Goal: Task Accomplishment & Management: Manage account settings

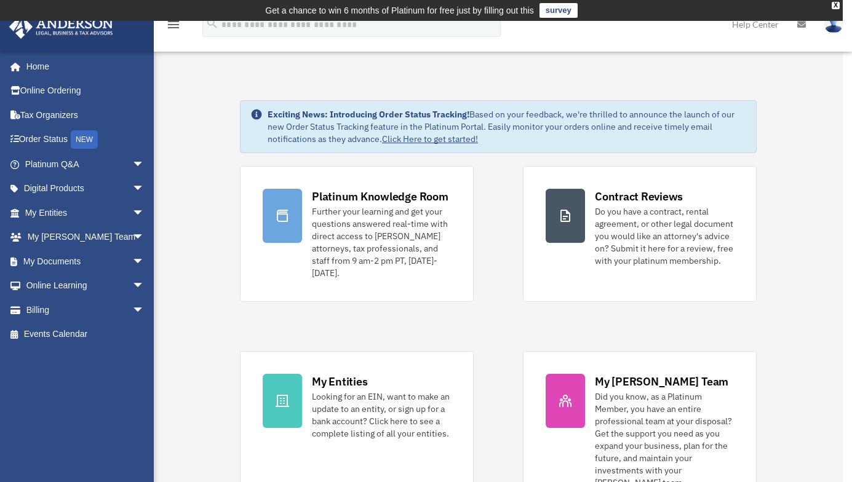
click at [121, 261] on div "x" at bounding box center [426, 241] width 852 height 482
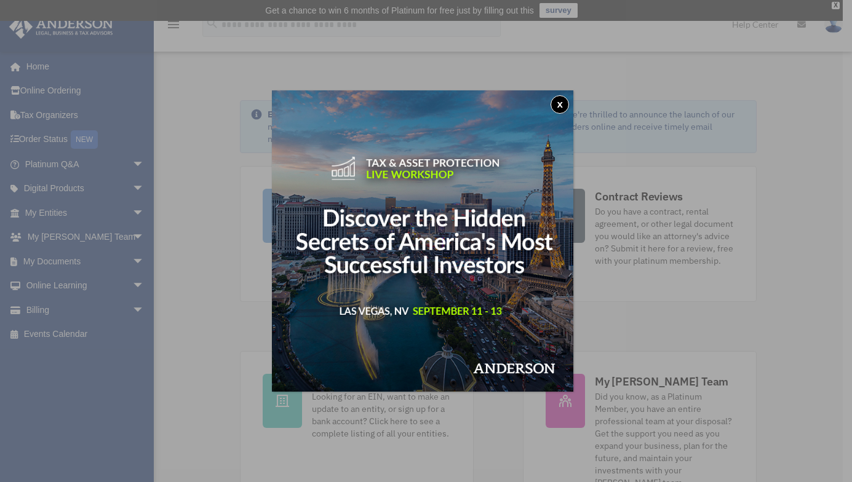
click at [566, 101] on button "x" at bounding box center [560, 104] width 18 height 18
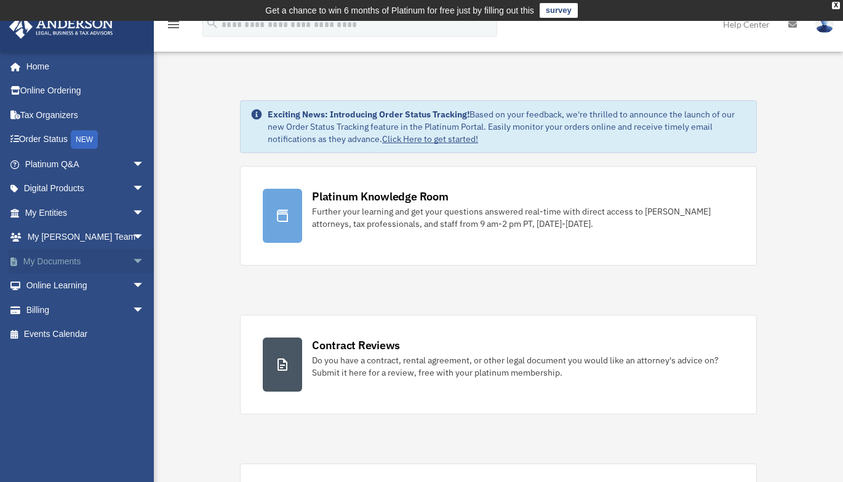
click at [133, 261] on span "arrow_drop_down" at bounding box center [144, 261] width 25 height 25
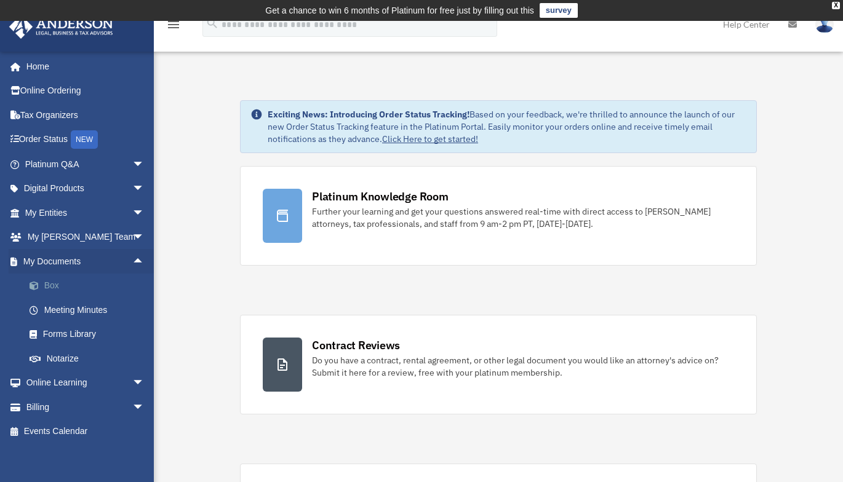
click at [62, 281] on link "Box" at bounding box center [90, 286] width 146 height 25
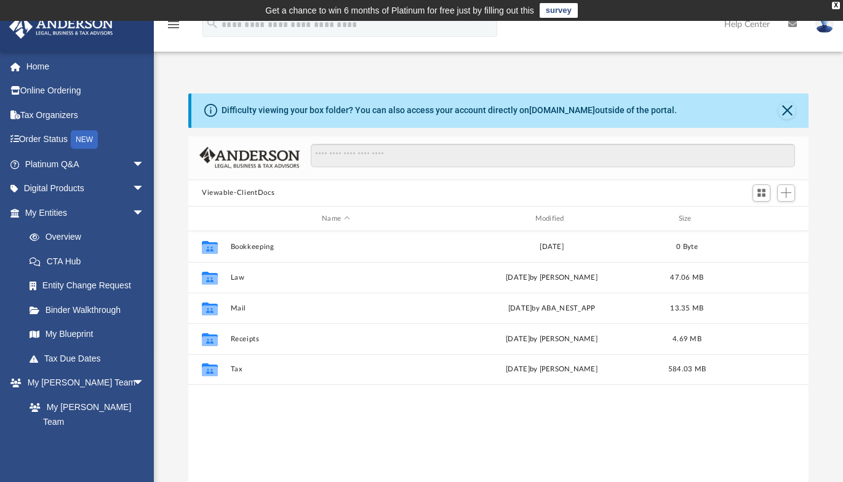
scroll to position [271, 611]
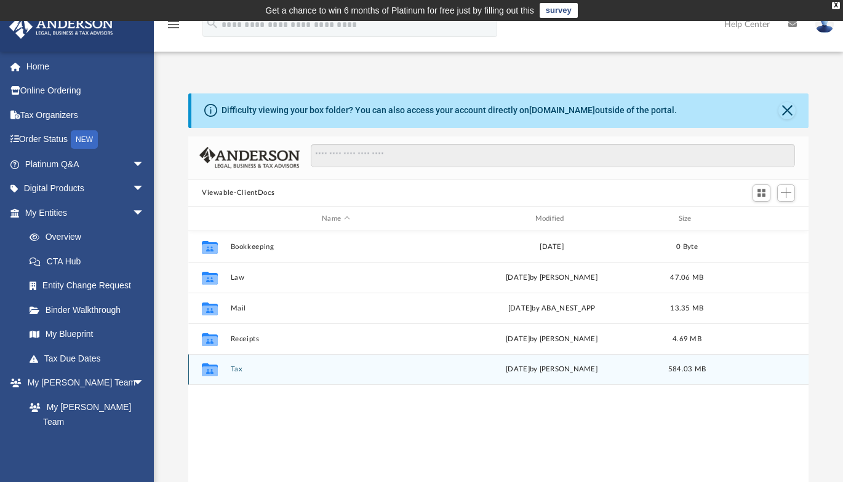
click at [235, 370] on button "Tax" at bounding box center [336, 370] width 210 height 8
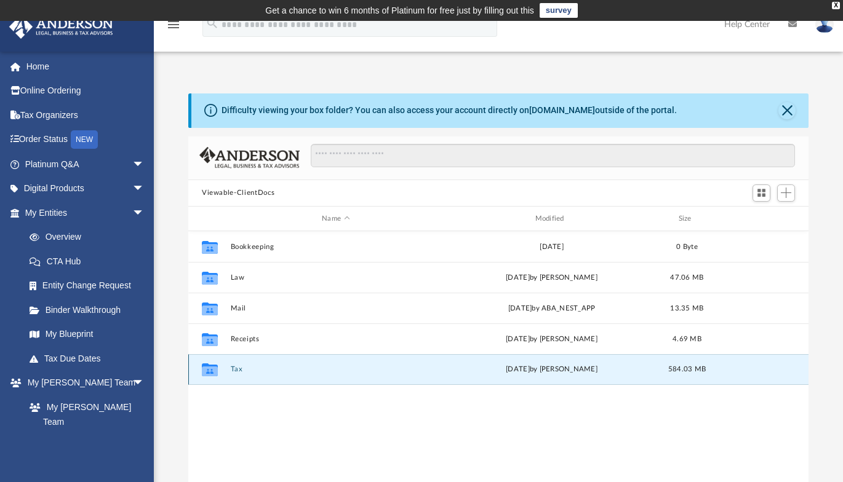
click at [235, 370] on button "Tax" at bounding box center [336, 370] width 210 height 8
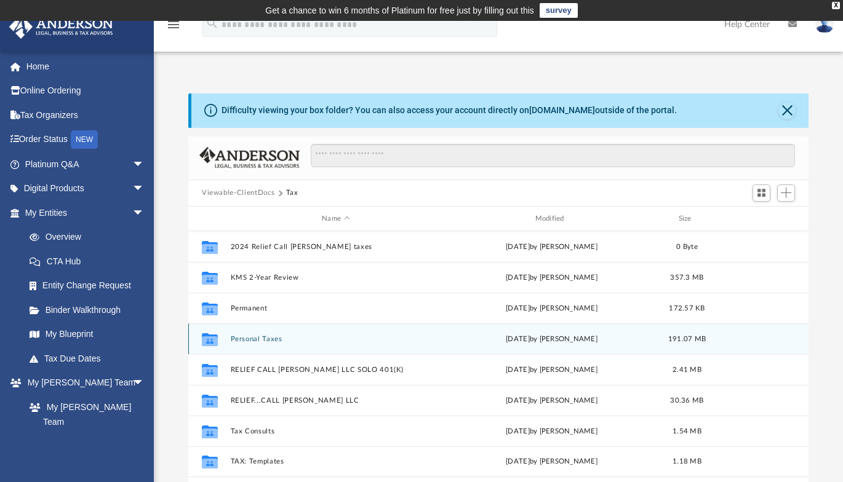
click at [247, 340] on button "Personal Taxes" at bounding box center [336, 339] width 210 height 8
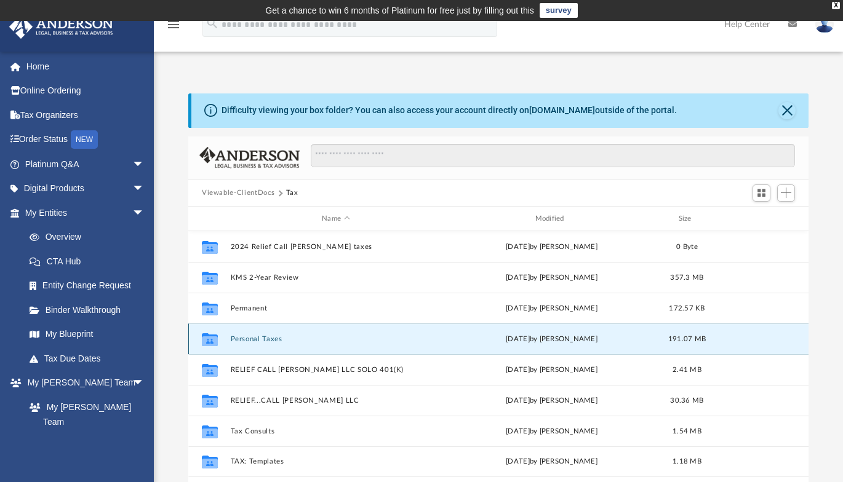
click at [247, 340] on button "Personal Taxes" at bounding box center [336, 339] width 210 height 8
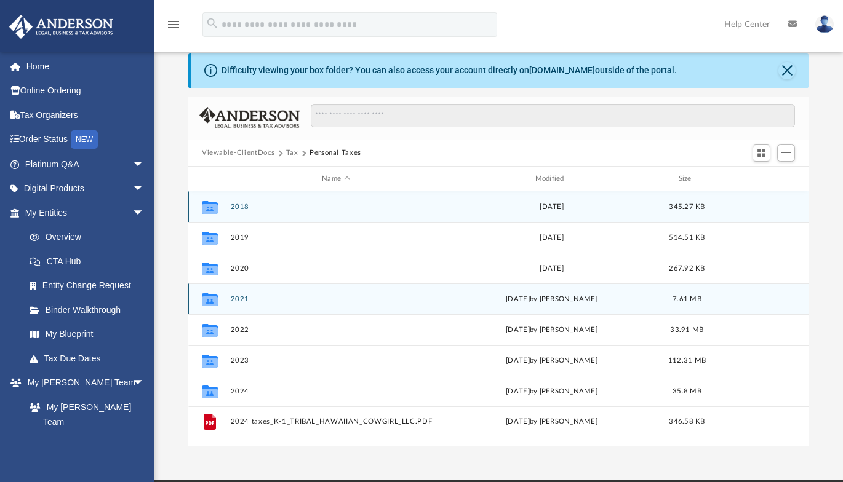
scroll to position [62, 0]
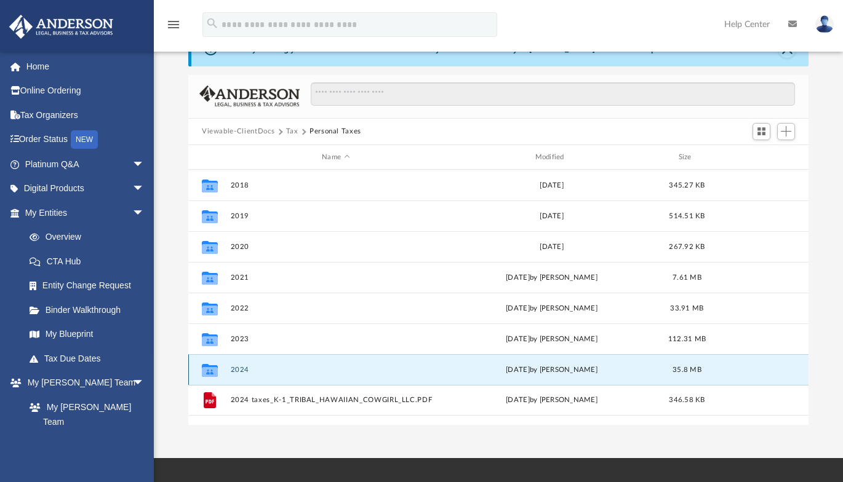
click at [241, 368] on button "2024" at bounding box center [336, 370] width 210 height 8
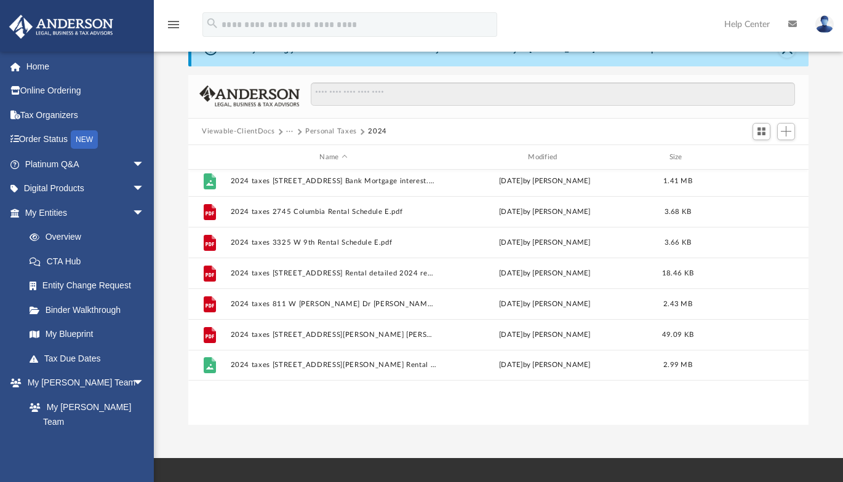
scroll to position [176, 0]
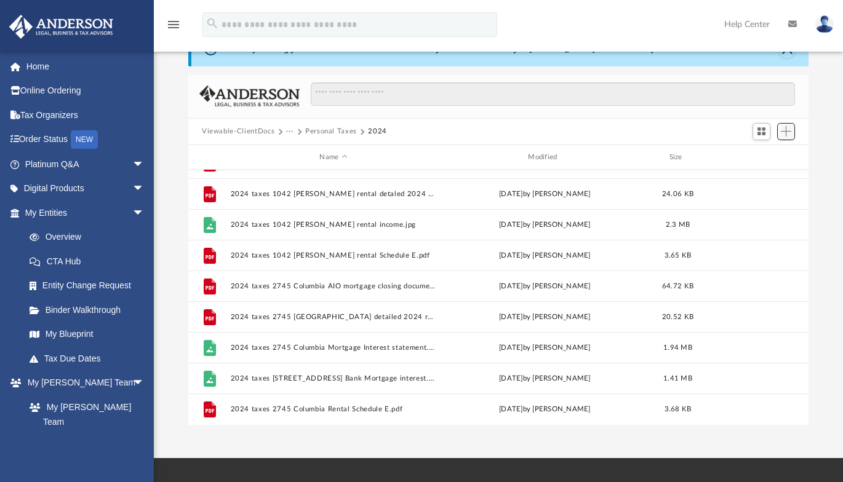
click at [784, 130] on span "Add" at bounding box center [786, 131] width 10 height 10
click at [765, 159] on li "Upload" at bounding box center [768, 156] width 39 height 13
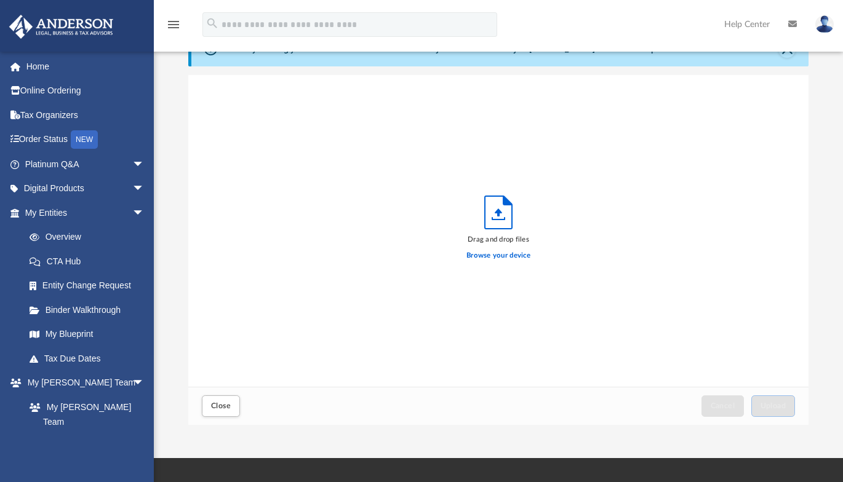
scroll to position [303, 611]
click at [505, 256] on label "Browse your device" at bounding box center [498, 255] width 64 height 11
click at [0, 0] on input "Browse your device" at bounding box center [0, 0] width 0 height 0
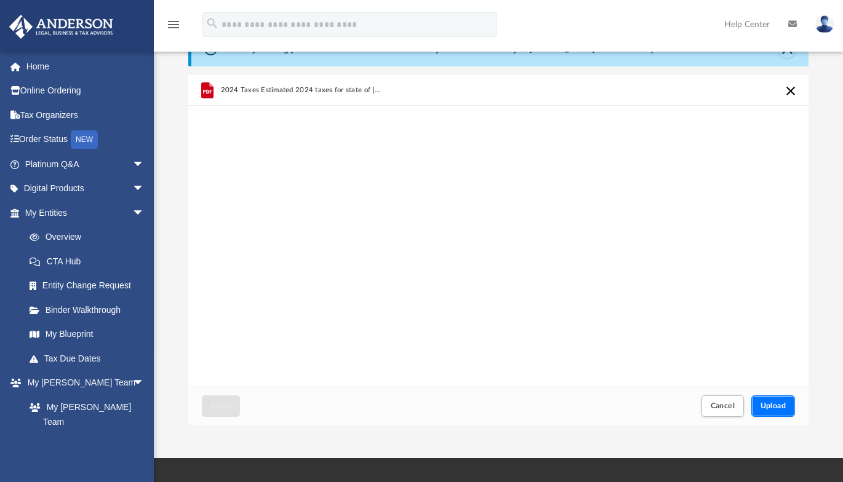
click at [765, 407] on span "Upload" at bounding box center [773, 405] width 26 height 7
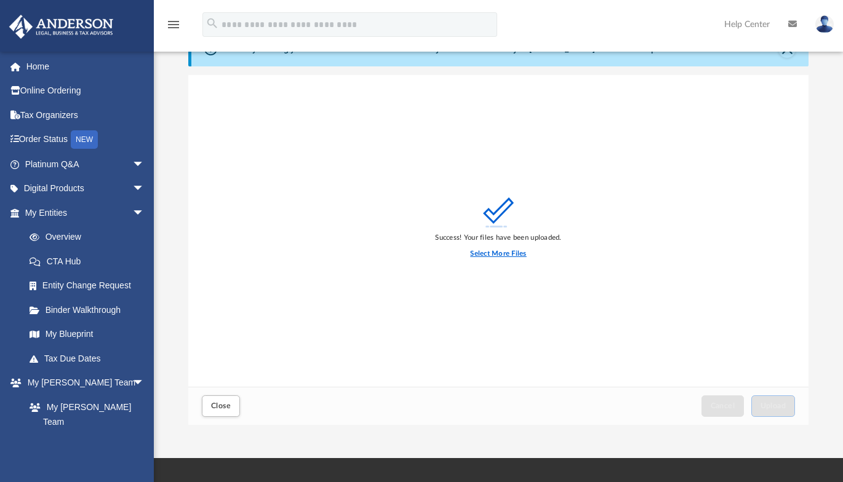
click at [501, 250] on label "Select More Files" at bounding box center [498, 254] width 56 height 11
click at [0, 0] on input "Select More Files" at bounding box center [0, 0] width 0 height 0
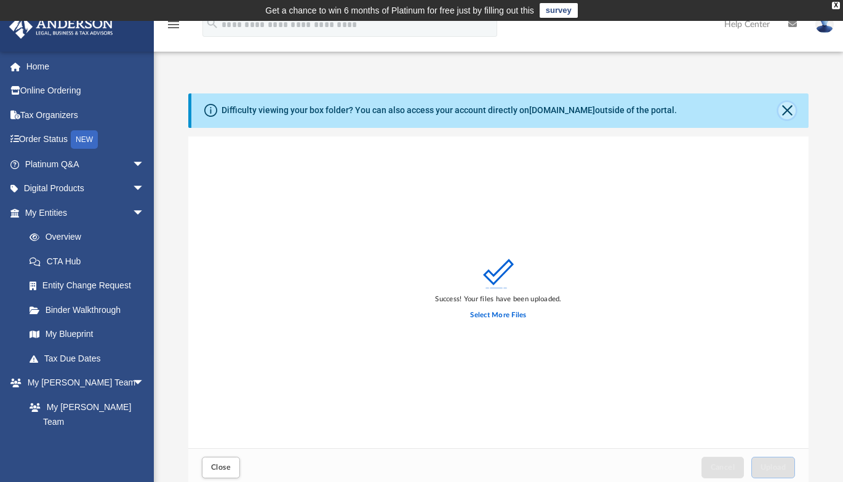
click at [790, 109] on button "Close" at bounding box center [786, 110] width 17 height 17
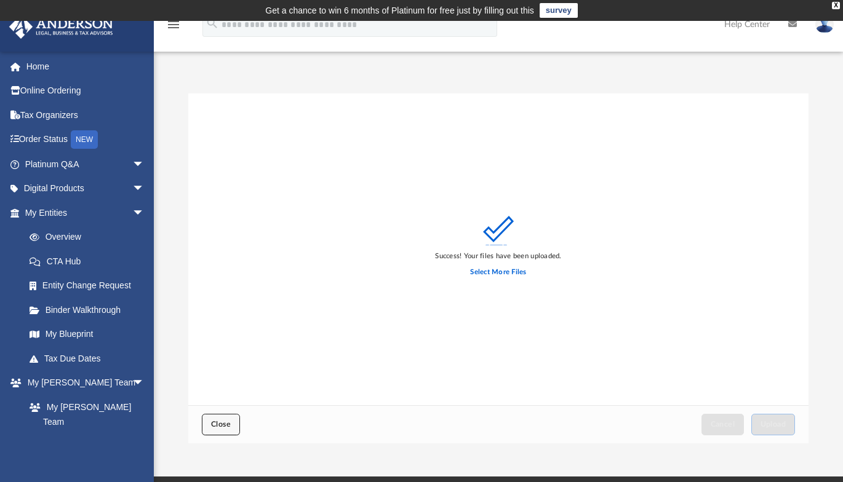
click at [217, 424] on span "Close" at bounding box center [221, 424] width 20 height 7
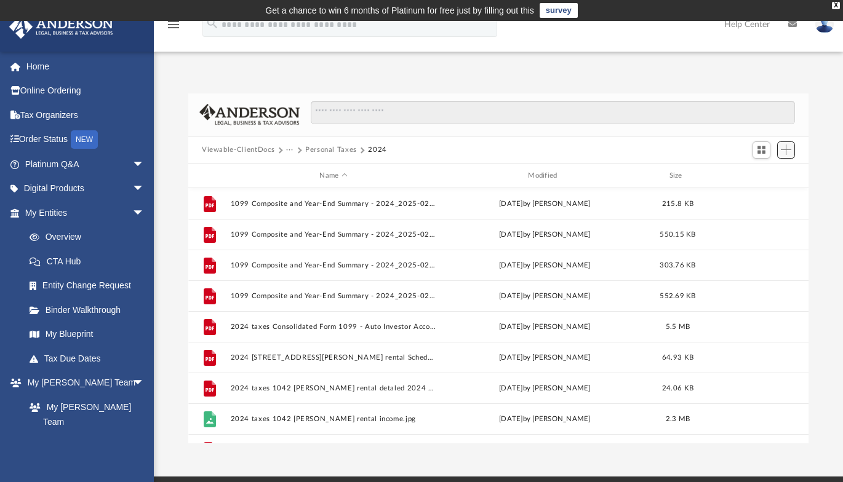
click at [790, 150] on span "Add" at bounding box center [786, 150] width 10 height 10
click at [762, 176] on li "Upload" at bounding box center [768, 175] width 39 height 13
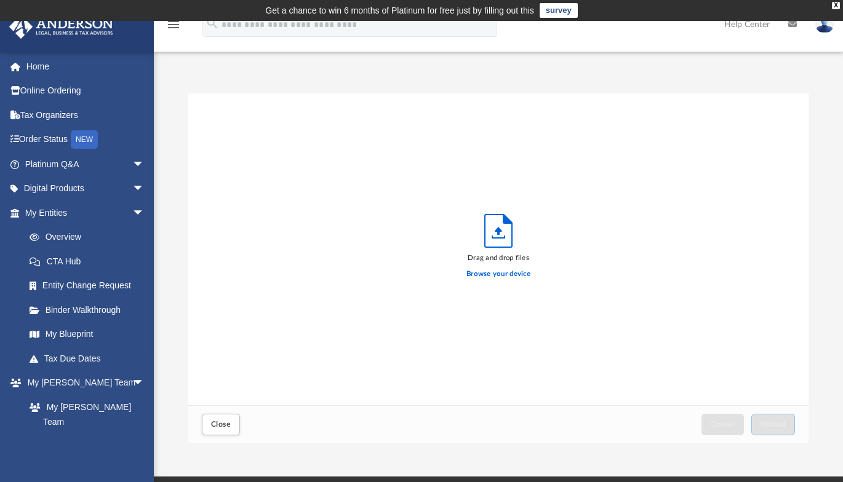
scroll to position [303, 611]
click at [503, 274] on label "Browse your device" at bounding box center [498, 274] width 64 height 11
click at [0, 0] on input "Browse your device" at bounding box center [0, 0] width 0 height 0
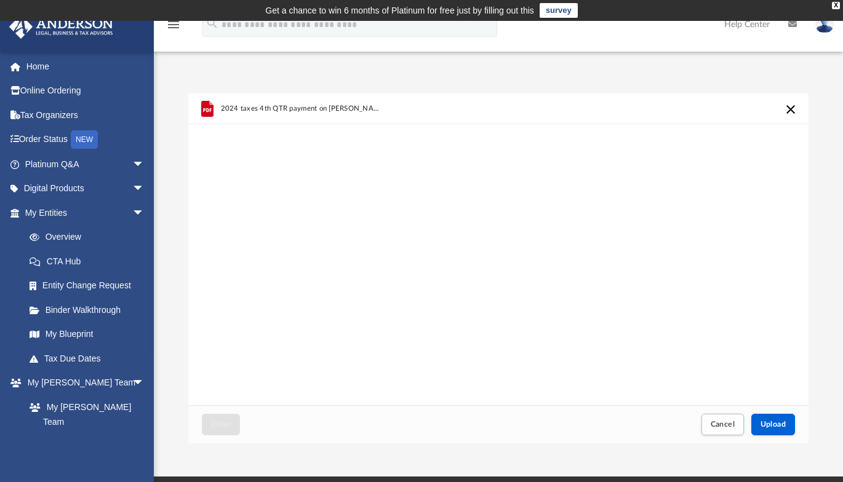
scroll to position [123, 0]
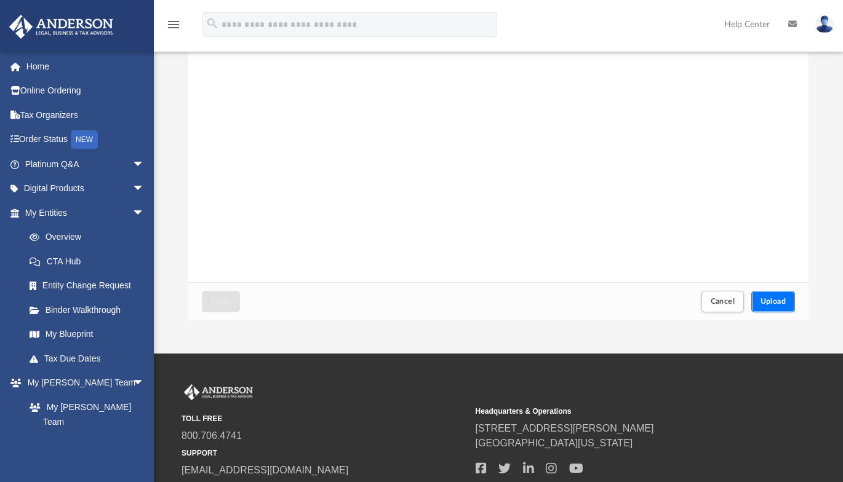
click at [763, 303] on span "Upload" at bounding box center [773, 301] width 26 height 7
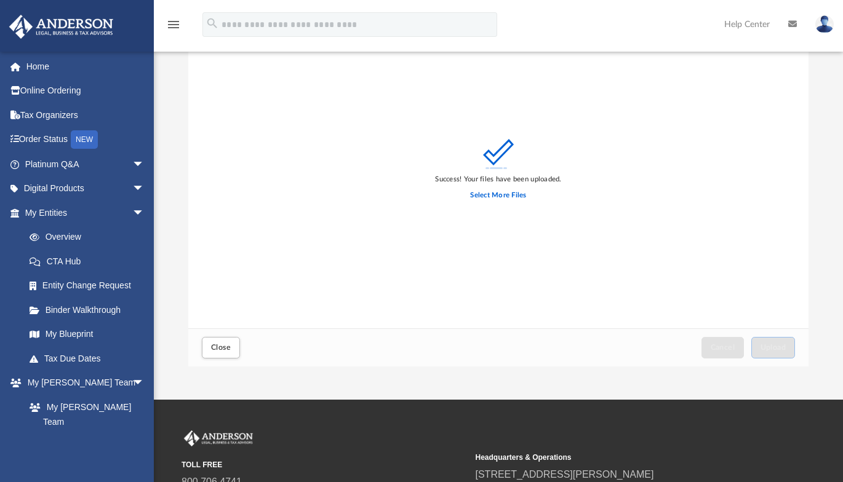
scroll to position [0, 0]
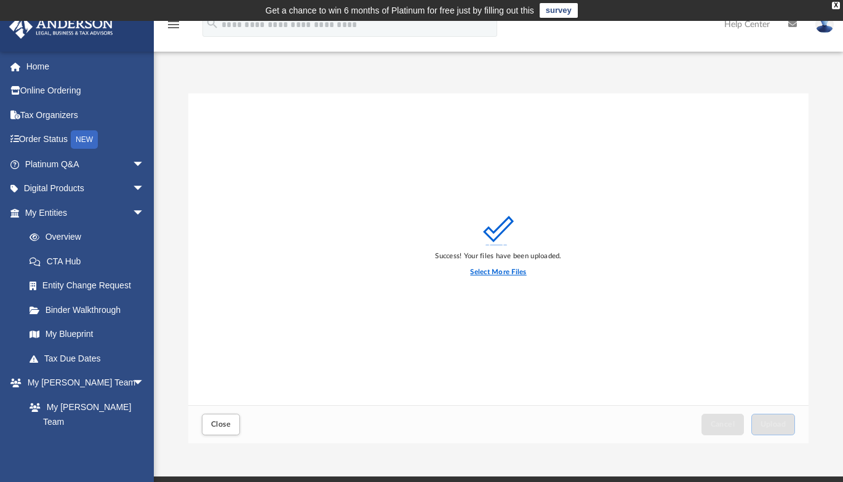
click at [511, 269] on label "Select More Files" at bounding box center [498, 272] width 56 height 11
click at [0, 0] on input "Select More Files" at bounding box center [0, 0] width 0 height 0
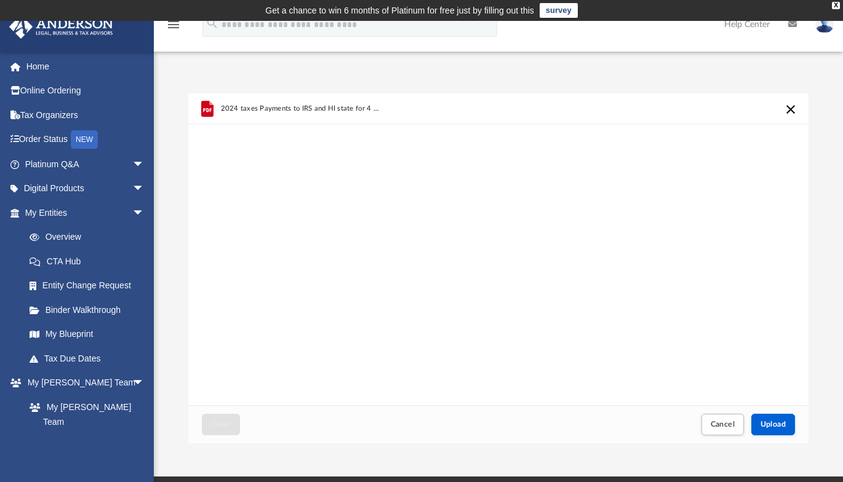
scroll to position [62, 0]
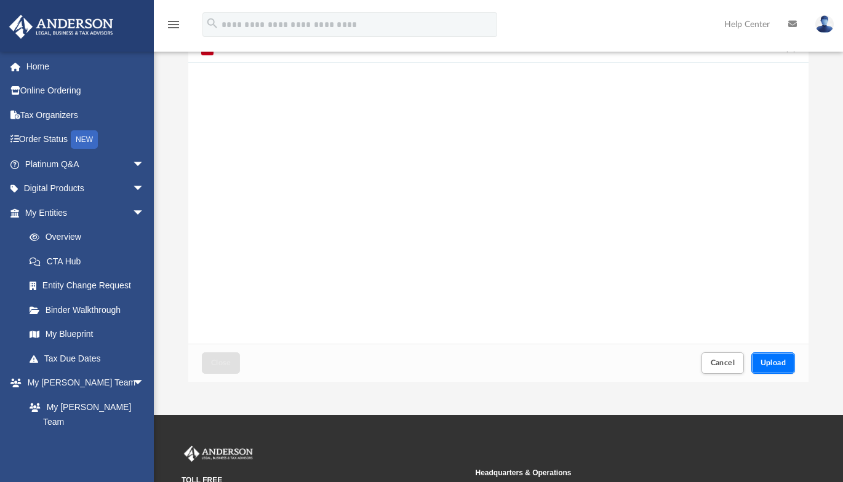
click at [765, 362] on span "Upload" at bounding box center [773, 362] width 26 height 7
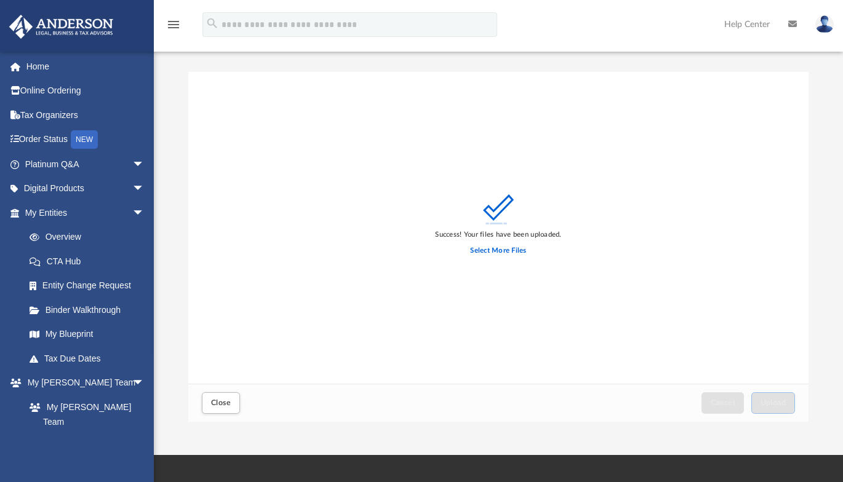
scroll to position [0, 0]
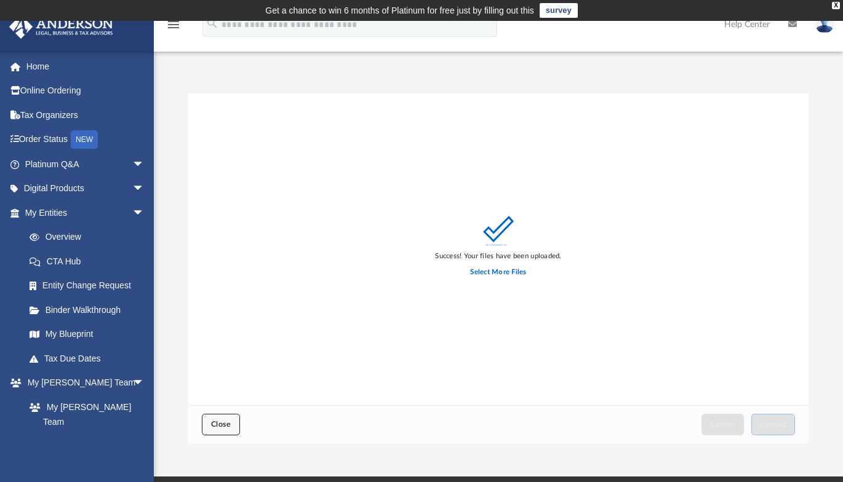
click at [222, 426] on span "Close" at bounding box center [221, 424] width 20 height 7
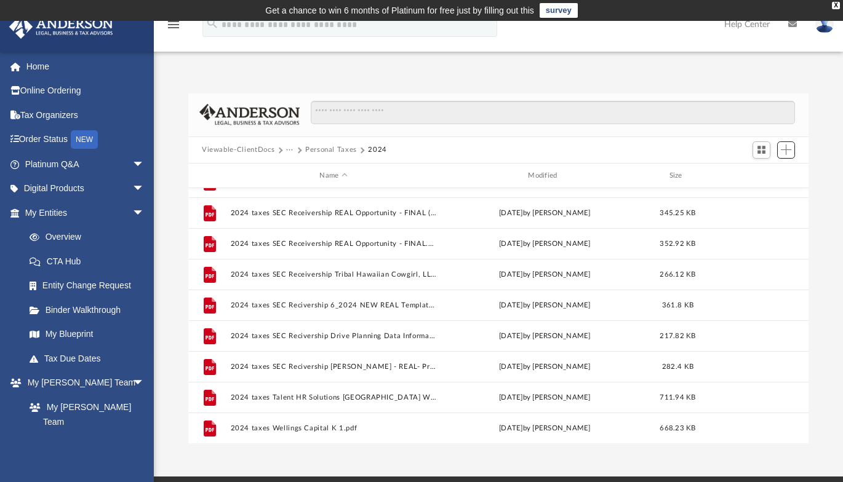
scroll to position [1068, 0]
click at [250, 149] on button "Viewable-ClientDocs" at bounding box center [238, 150] width 73 height 11
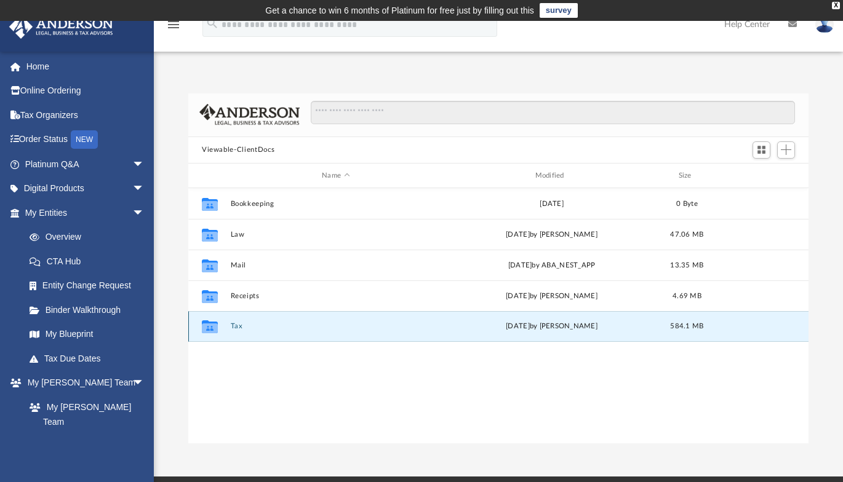
click at [235, 325] on button "Tax" at bounding box center [336, 327] width 210 height 8
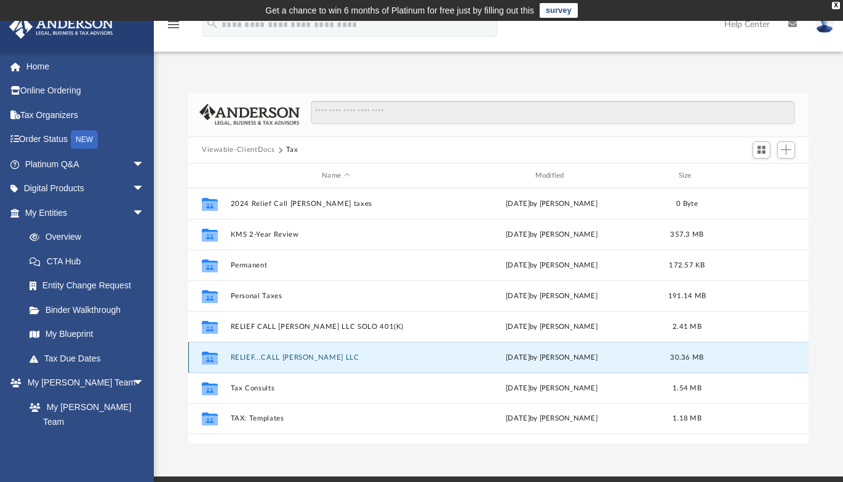
click at [267, 357] on button "RELIEF...CALL [PERSON_NAME] LLC" at bounding box center [336, 358] width 210 height 8
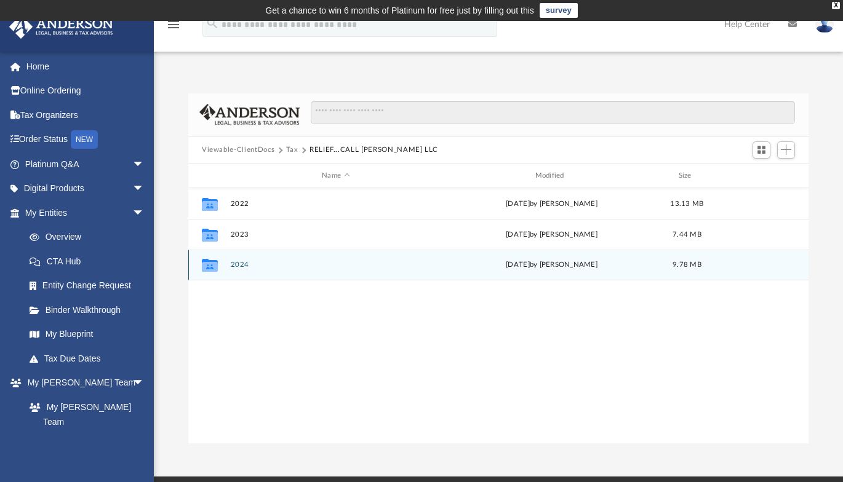
click at [239, 263] on button "2024" at bounding box center [336, 265] width 210 height 8
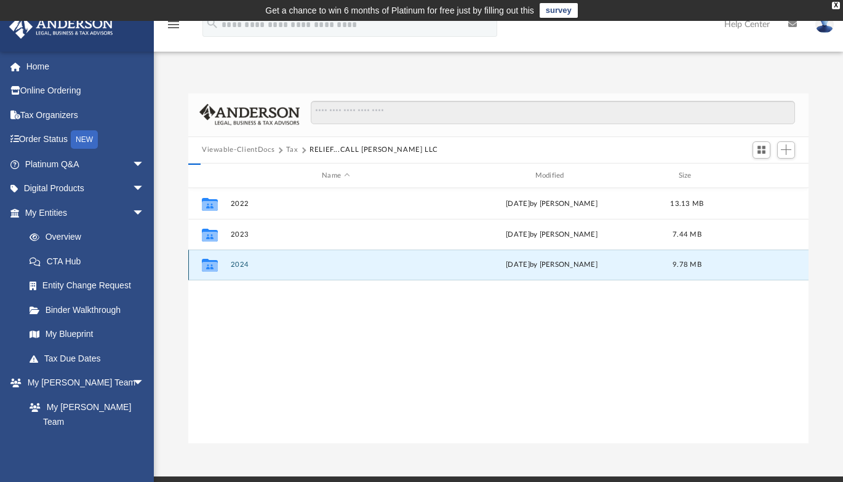
click at [239, 263] on button "2024" at bounding box center [336, 265] width 210 height 8
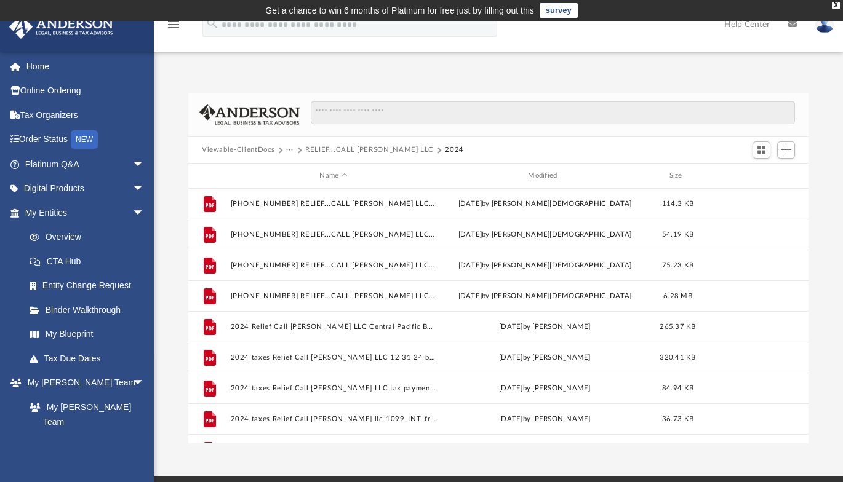
scroll to position [176, 0]
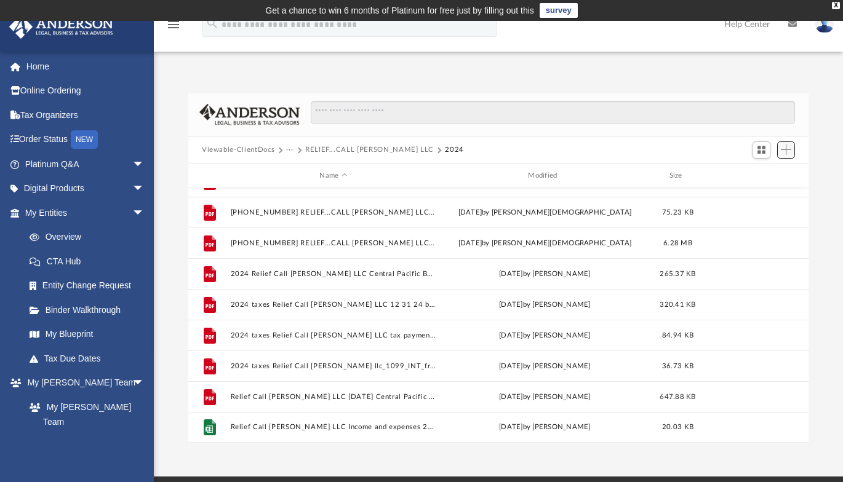
click at [787, 154] on span "Add" at bounding box center [786, 150] width 10 height 10
click at [755, 175] on li "Upload" at bounding box center [768, 175] width 39 height 13
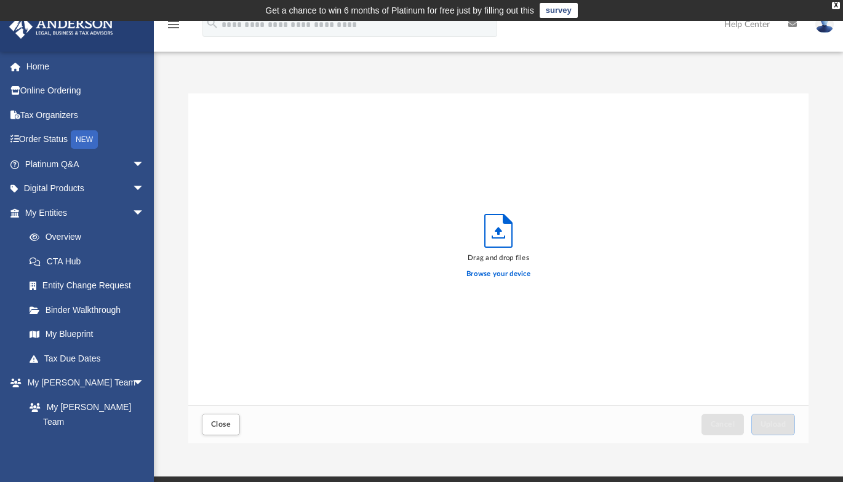
scroll to position [303, 611]
click at [480, 276] on label "Browse your device" at bounding box center [498, 274] width 64 height 11
click at [0, 0] on input "Browse your device" at bounding box center [0, 0] width 0 height 0
click at [231, 428] on button "Close" at bounding box center [221, 425] width 38 height 22
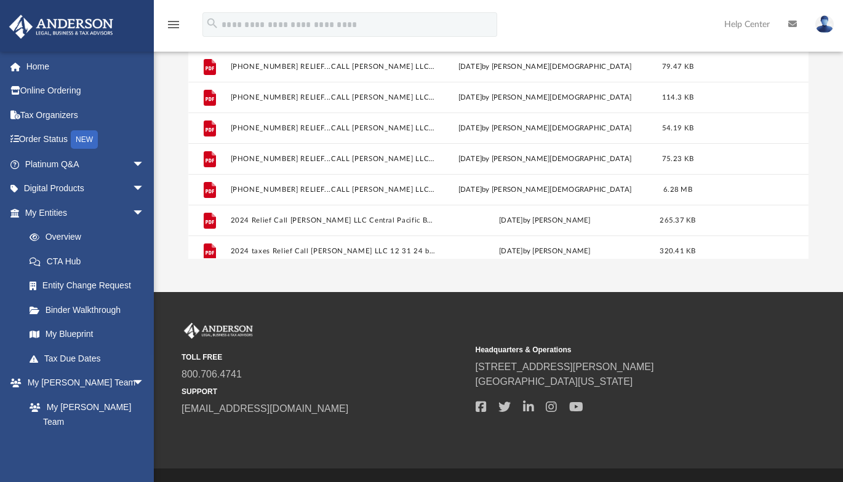
scroll to position [0, 0]
